Goal: Information Seeking & Learning: Learn about a topic

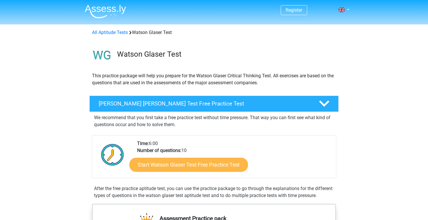
scroll to position [68, 0]
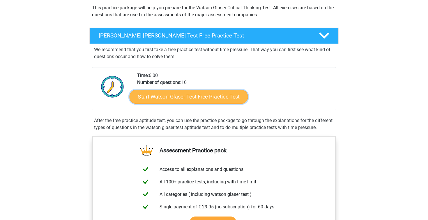
click at [157, 96] on link "Start Watson Glaser Test Free Practice Test" at bounding box center [189, 97] width 118 height 14
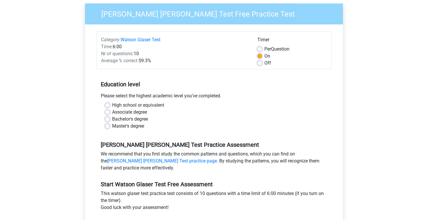
scroll to position [47, 0]
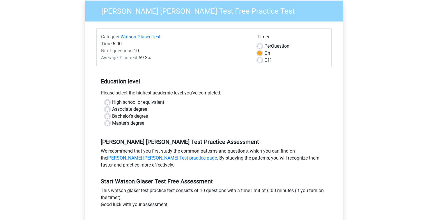
click at [136, 104] on label "High school or equivalent" at bounding box center [138, 102] width 52 height 7
click at [110, 104] on input "High school or equivalent" at bounding box center [107, 102] width 5 height 6
radio input "true"
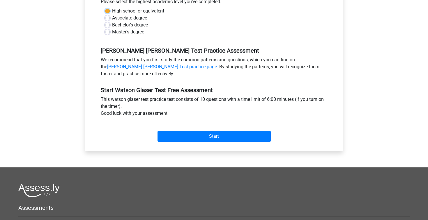
scroll to position [180, 0]
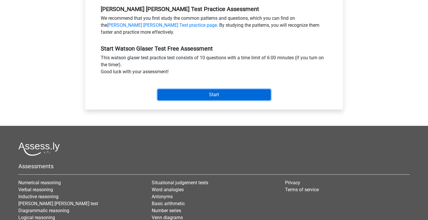
click at [201, 91] on input "Start" at bounding box center [213, 94] width 113 height 11
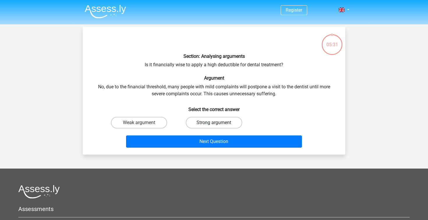
click at [206, 122] on label "Strong argument" at bounding box center [214, 123] width 56 height 12
click at [214, 123] on input "Strong argument" at bounding box center [216, 125] width 4 height 4
radio input "true"
click at [161, 120] on label "Weak argument" at bounding box center [139, 123] width 56 height 12
click at [143, 123] on input "Weak argument" at bounding box center [141, 125] width 4 height 4
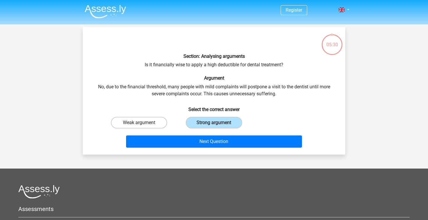
radio input "true"
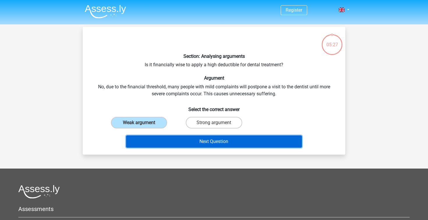
click at [188, 142] on button "Next Question" at bounding box center [214, 142] width 176 height 12
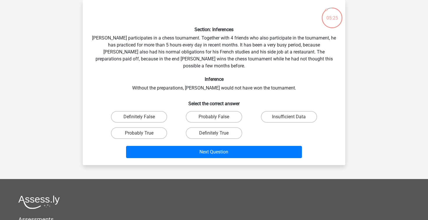
scroll to position [16, 0]
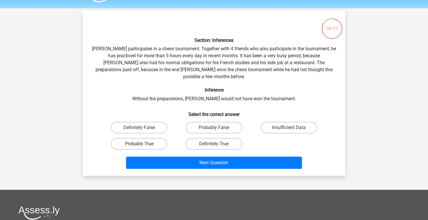
click at [138, 139] on label "Probably True" at bounding box center [139, 144] width 56 height 12
click at [139, 144] on input "Probably True" at bounding box center [141, 146] width 4 height 4
radio input "true"
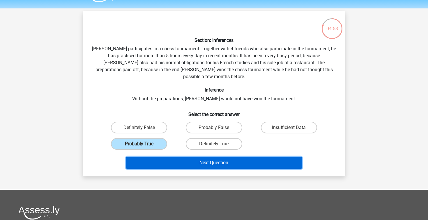
click at [167, 157] on button "Next Question" at bounding box center [214, 163] width 176 height 12
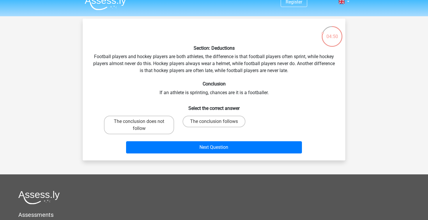
scroll to position [3, 0]
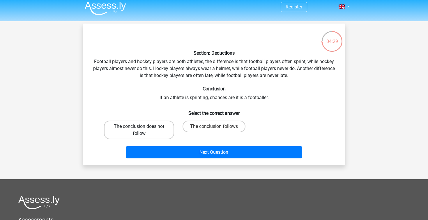
click at [116, 131] on label "The conclusion does not follow" at bounding box center [139, 130] width 70 height 19
click at [139, 130] on input "The conclusion does not follow" at bounding box center [141, 129] width 4 height 4
radio input "true"
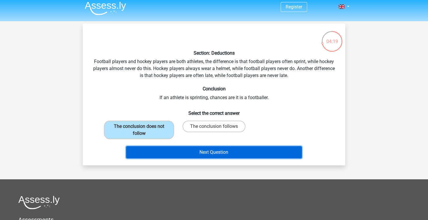
click at [176, 154] on button "Next Question" at bounding box center [214, 152] width 176 height 12
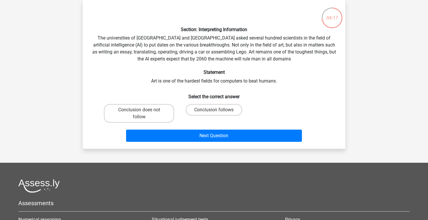
scroll to position [0, 0]
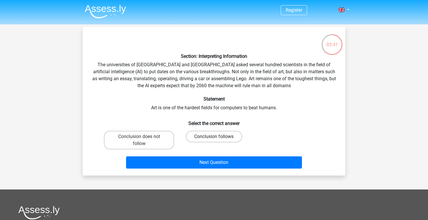
click at [229, 139] on label "Conclusion follows" at bounding box center [214, 137] width 56 height 12
click at [218, 139] on input "Conclusion follows" at bounding box center [216, 139] width 4 height 4
radio input "true"
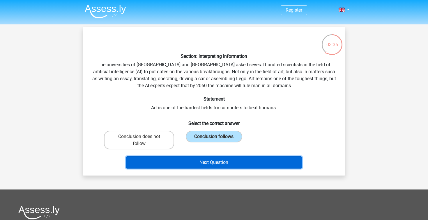
click at [227, 167] on button "Next Question" at bounding box center [214, 163] width 176 height 12
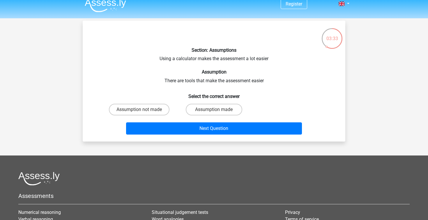
scroll to position [6, 0]
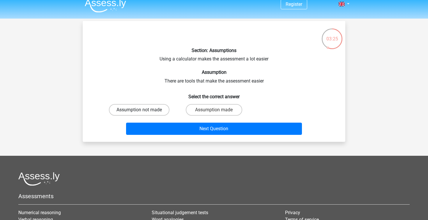
click at [159, 110] on label "Assumption not made" at bounding box center [139, 110] width 61 height 12
click at [143, 110] on input "Assumption not made" at bounding box center [141, 112] width 4 height 4
radio input "true"
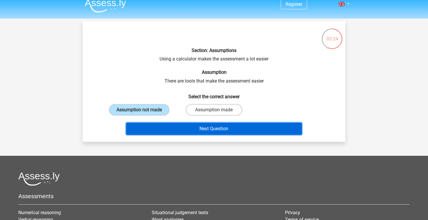
click at [179, 128] on button "Next Question" at bounding box center [214, 129] width 176 height 12
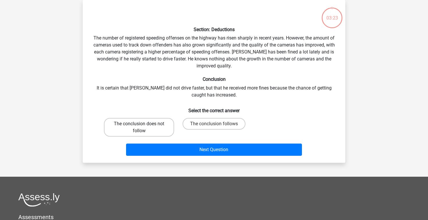
scroll to position [2, 0]
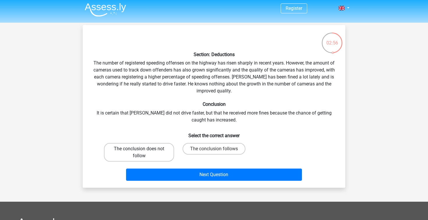
click at [124, 151] on label "The conclusion does not follow" at bounding box center [139, 152] width 70 height 19
click at [139, 151] on input "The conclusion does not follow" at bounding box center [141, 151] width 4 height 4
radio input "true"
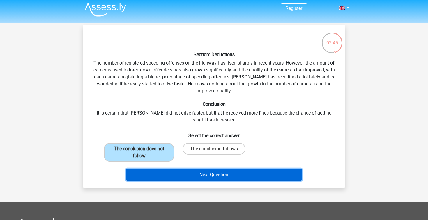
click at [228, 174] on button "Next Question" at bounding box center [214, 175] width 176 height 12
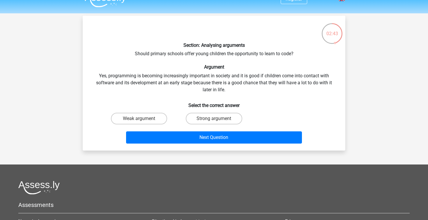
scroll to position [10, 0]
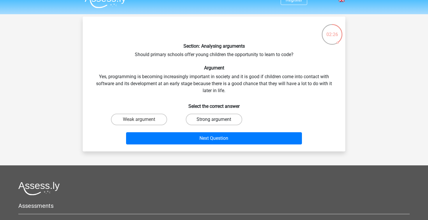
click at [202, 119] on label "Strong argument" at bounding box center [214, 120] width 56 height 12
click at [214, 120] on input "Strong argument" at bounding box center [216, 122] width 4 height 4
radio input "true"
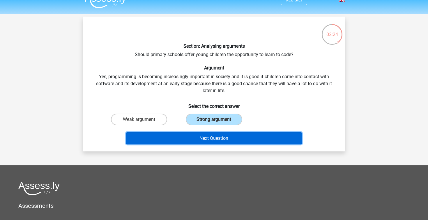
click at [211, 136] on button "Next Question" at bounding box center [214, 138] width 176 height 12
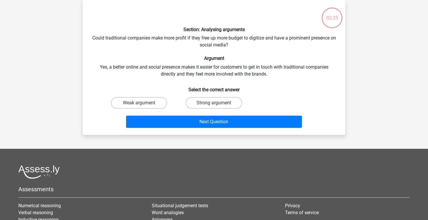
scroll to position [0, 0]
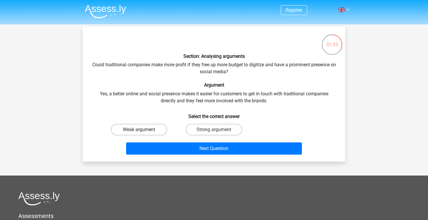
click at [121, 125] on label "Weak argument" at bounding box center [139, 130] width 56 height 12
click at [139, 130] on input "Weak argument" at bounding box center [141, 132] width 4 height 4
radio input "true"
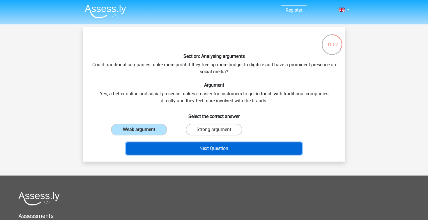
click at [147, 144] on button "Next Question" at bounding box center [214, 149] width 176 height 12
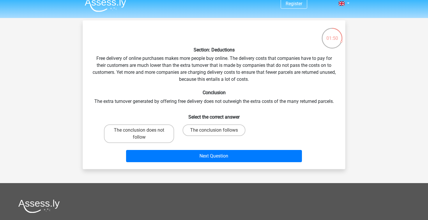
scroll to position [2, 0]
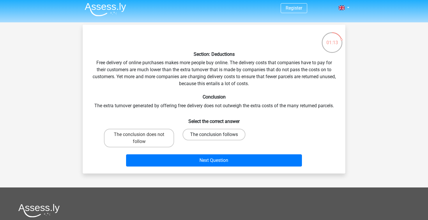
click at [222, 138] on label "The conclusion follows" at bounding box center [213, 135] width 63 height 12
click at [218, 138] on input "The conclusion follows" at bounding box center [216, 137] width 4 height 4
radio input "true"
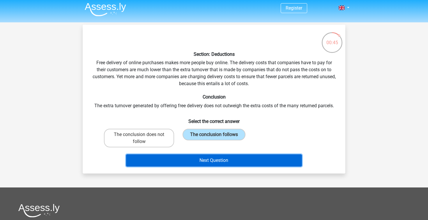
click at [223, 161] on button "Next Question" at bounding box center [214, 161] width 176 height 12
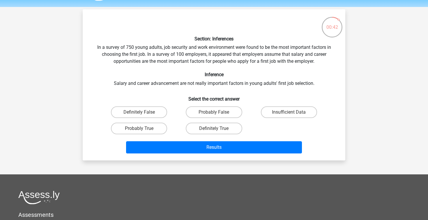
scroll to position [17, 0]
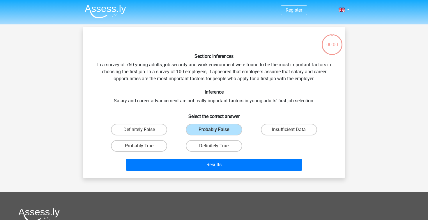
scroll to position [17, 0]
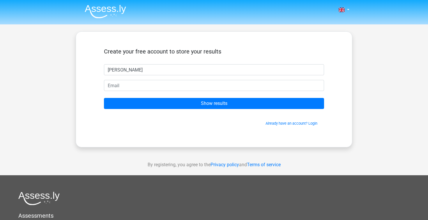
type input "[PERSON_NAME]"
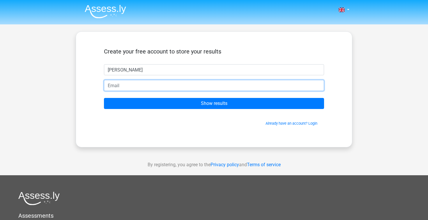
click at [114, 86] on input "email" at bounding box center [214, 85] width 220 height 11
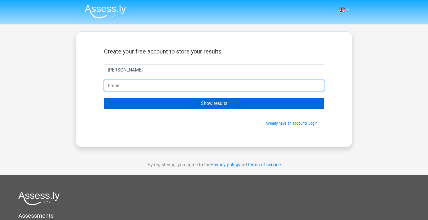
type input "[EMAIL_ADDRESS][DOMAIN_NAME]"
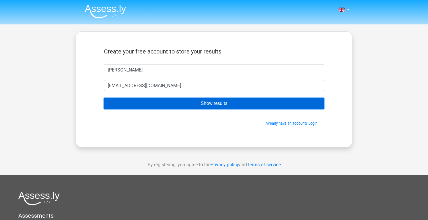
click at [148, 103] on input "Show results" at bounding box center [214, 103] width 220 height 11
click at [208, 106] on input "Show results" at bounding box center [214, 103] width 220 height 11
click at [264, 107] on input "Show results" at bounding box center [214, 103] width 220 height 11
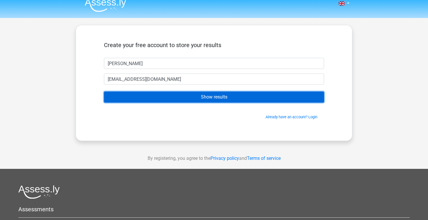
scroll to position [27, 0]
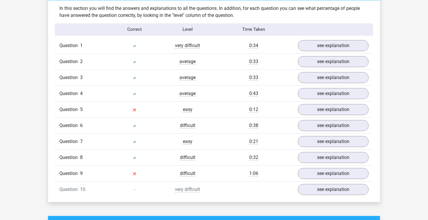
scroll to position [452, 0]
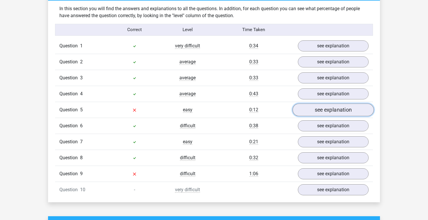
click at [318, 113] on link "see explanation" at bounding box center [332, 110] width 81 height 13
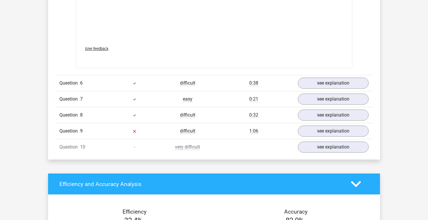
scroll to position [791, 0]
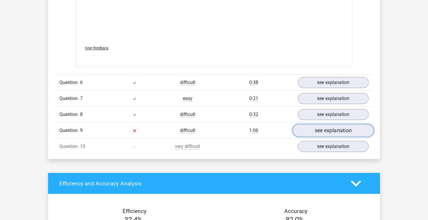
click at [308, 129] on link "see explanation" at bounding box center [332, 131] width 81 height 13
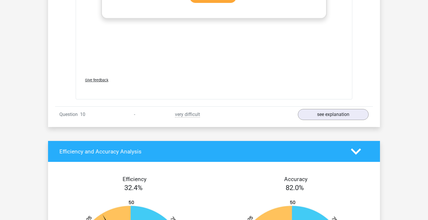
scroll to position [1148, 0]
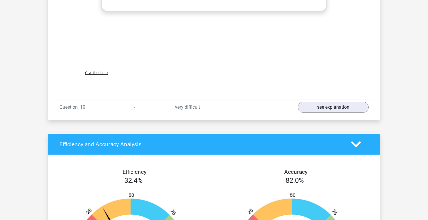
click at [329, 107] on link "see explanation" at bounding box center [332, 107] width 81 height 13
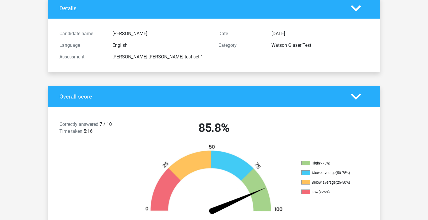
scroll to position [0, 0]
